Goal: Task Accomplishment & Management: Manage account settings

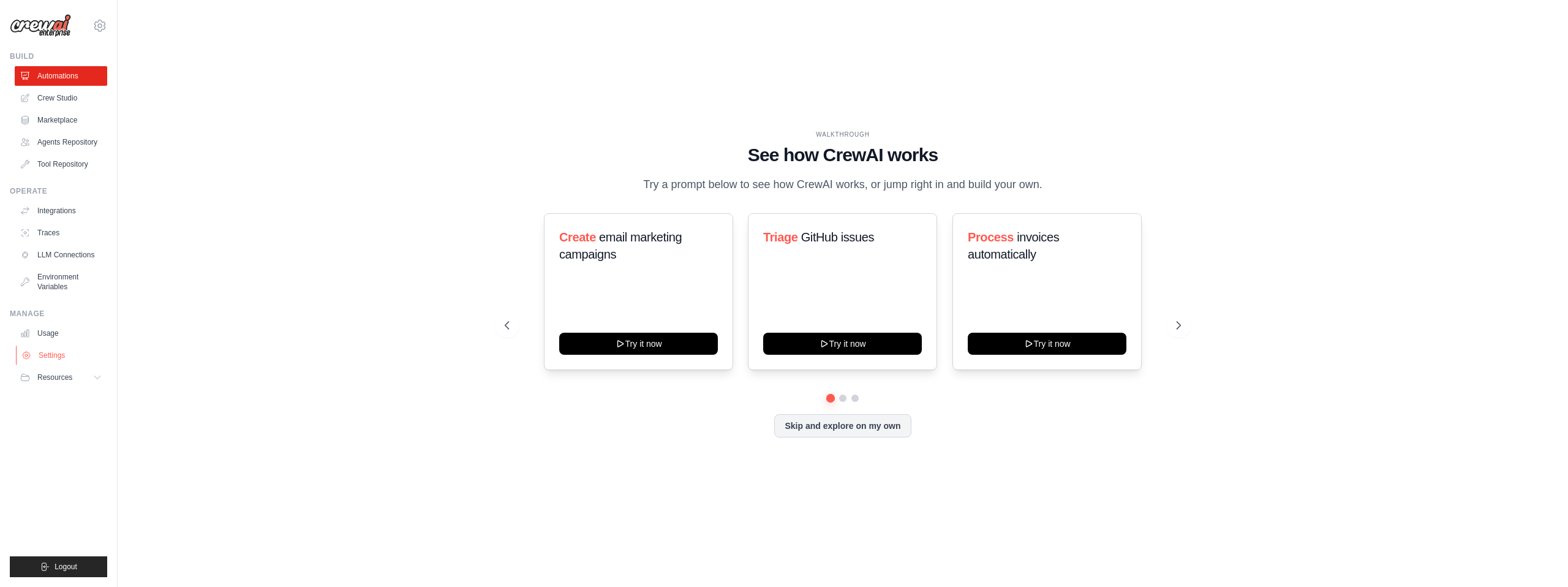
click at [49, 355] on link "Settings" at bounding box center [62, 355] width 93 height 20
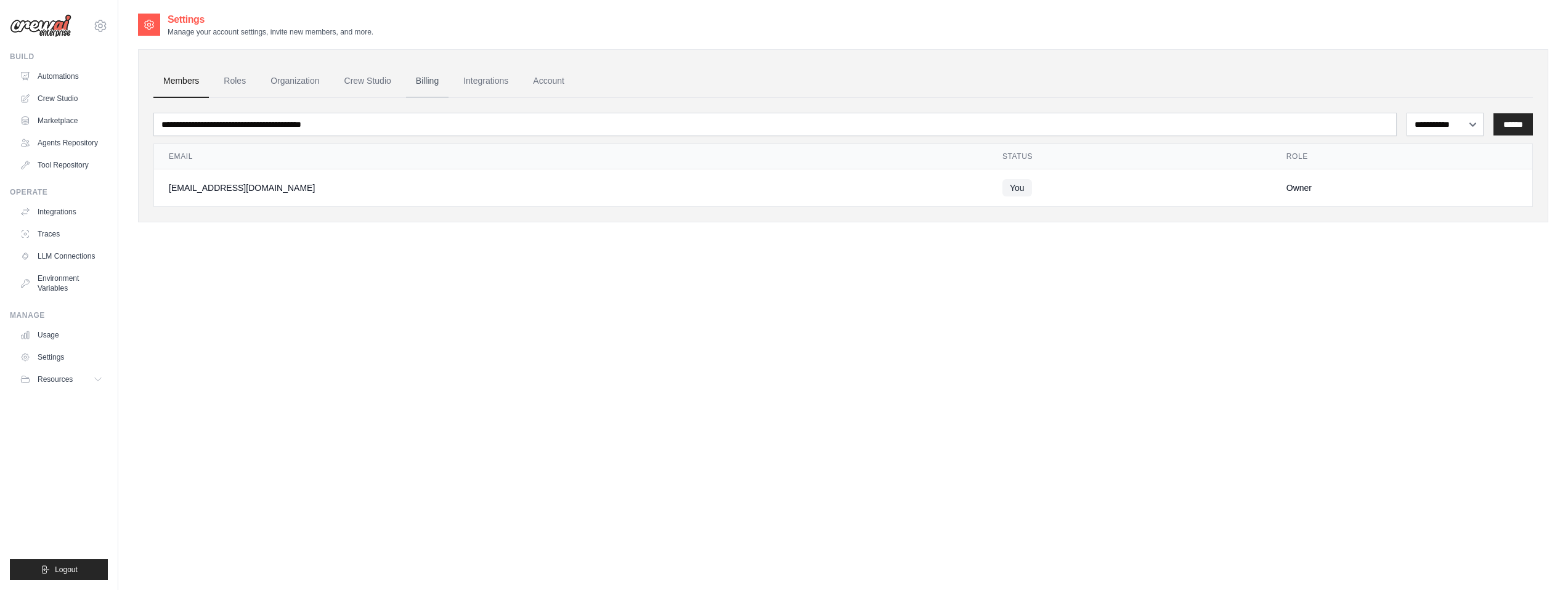
click at [434, 78] on link "Billing" at bounding box center [427, 81] width 42 height 33
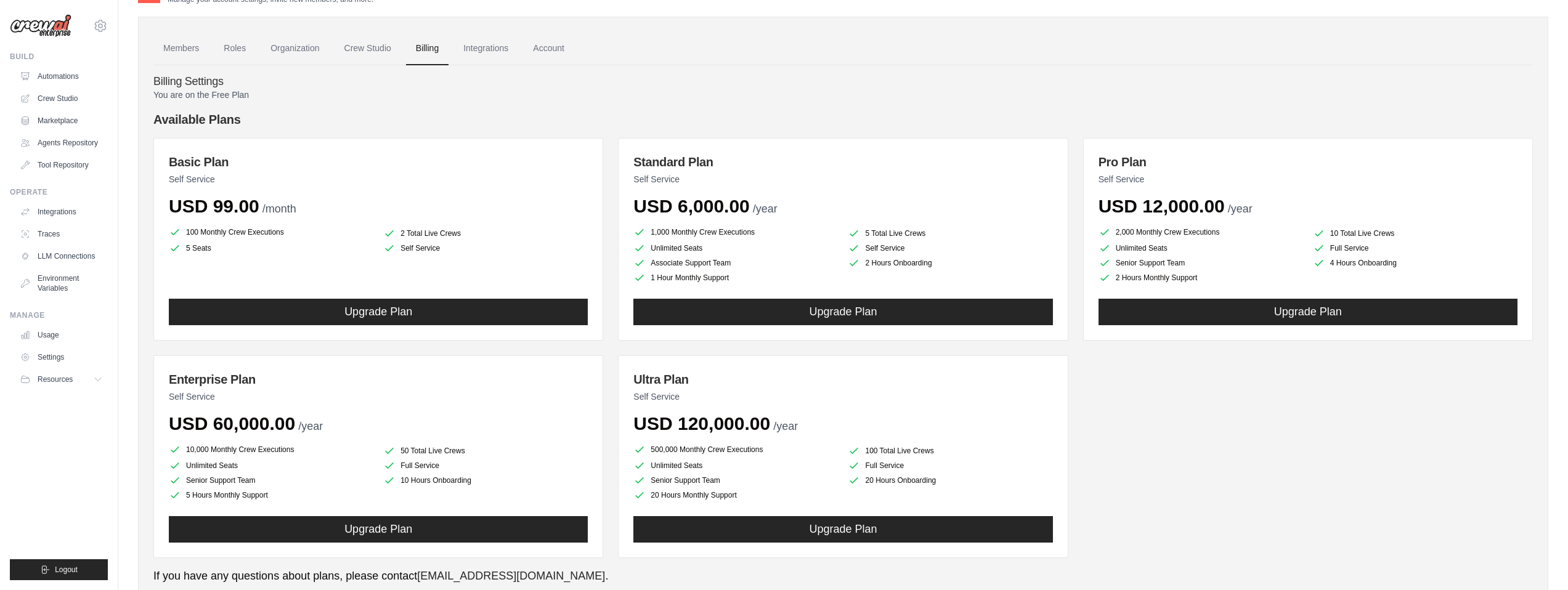
scroll to position [75, 0]
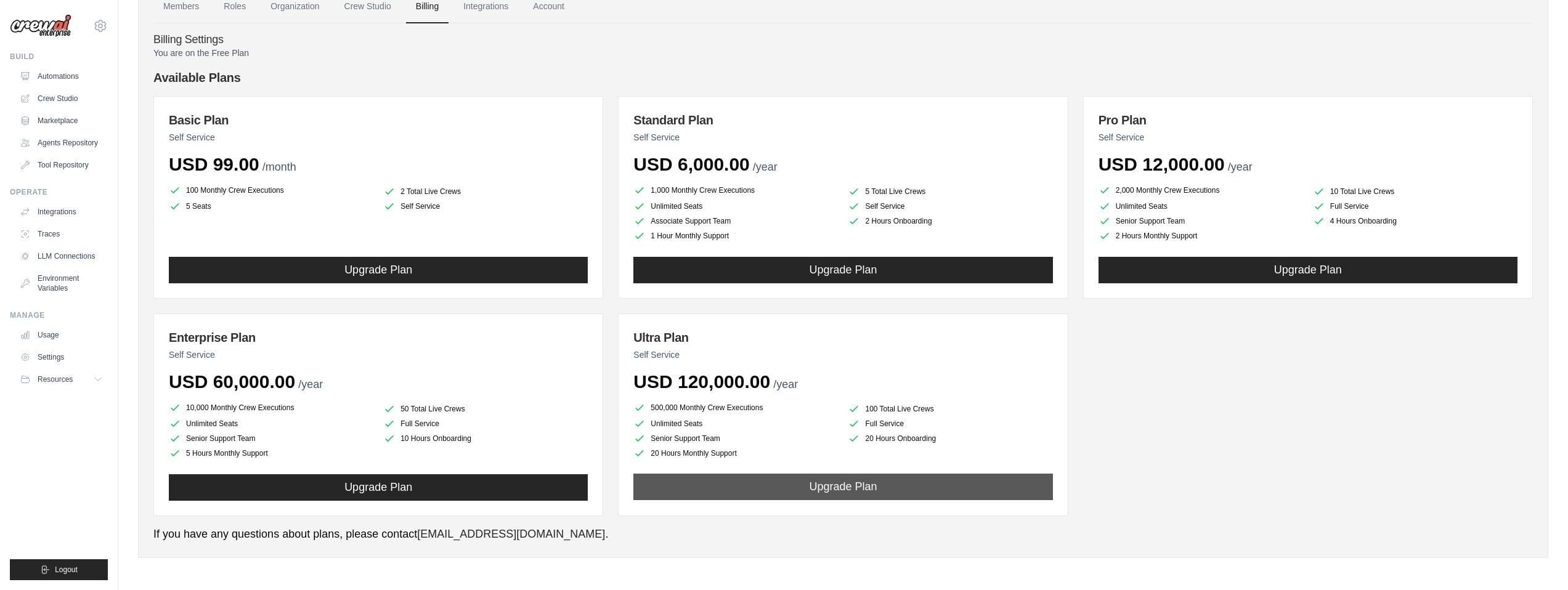
click at [843, 487] on button "Upgrade Plan" at bounding box center [843, 486] width 419 height 26
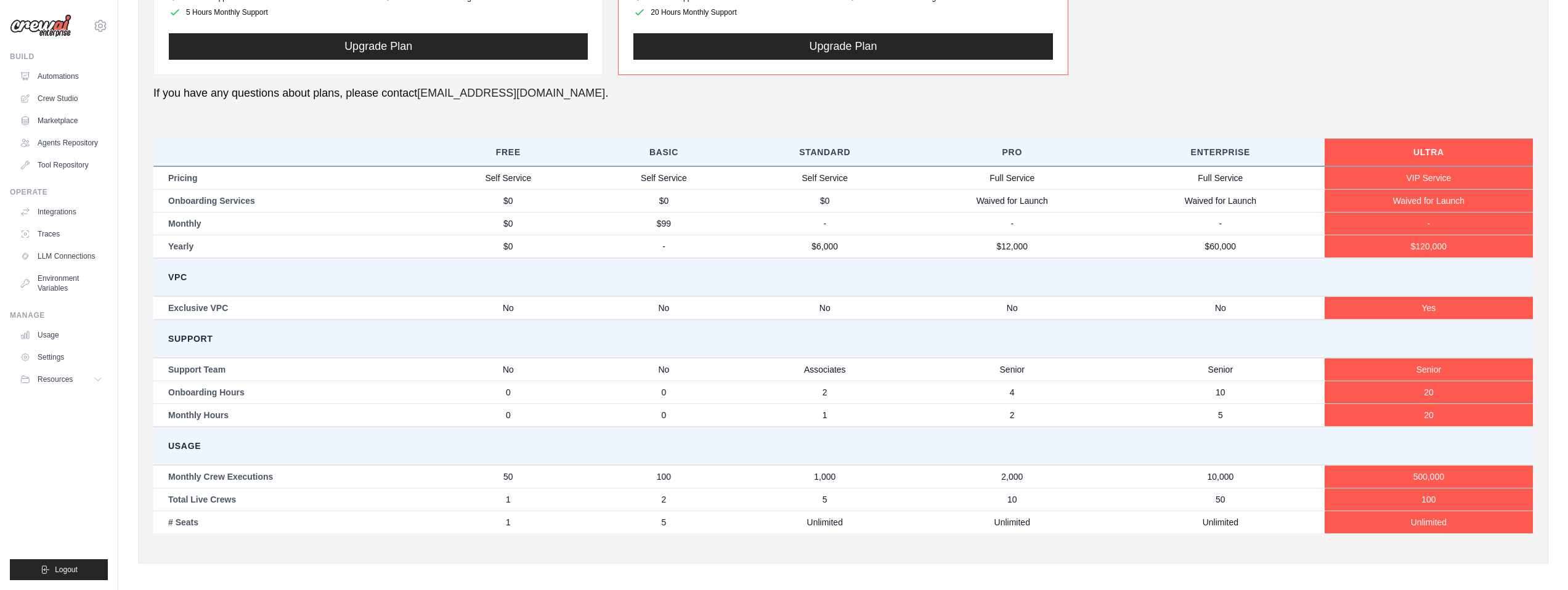
scroll to position [521, 0]
